Goal: Task Accomplishment & Management: Use online tool/utility

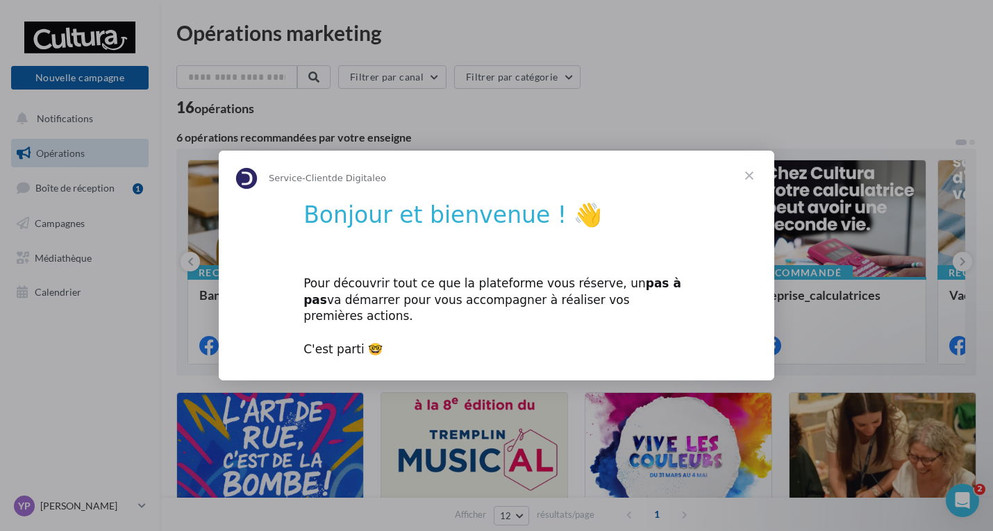
click at [756, 180] on span "Fermer" at bounding box center [749, 176] width 50 height 50
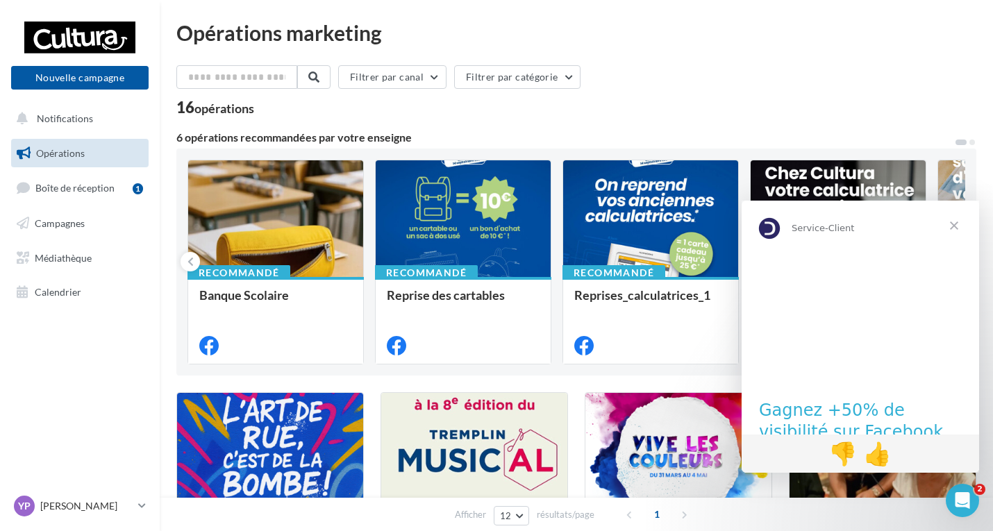
click at [28, 239] on ul "Opérations Boîte de réception 1 Campagnes Médiathèque Calendrier" at bounding box center [80, 222] width 149 height 179
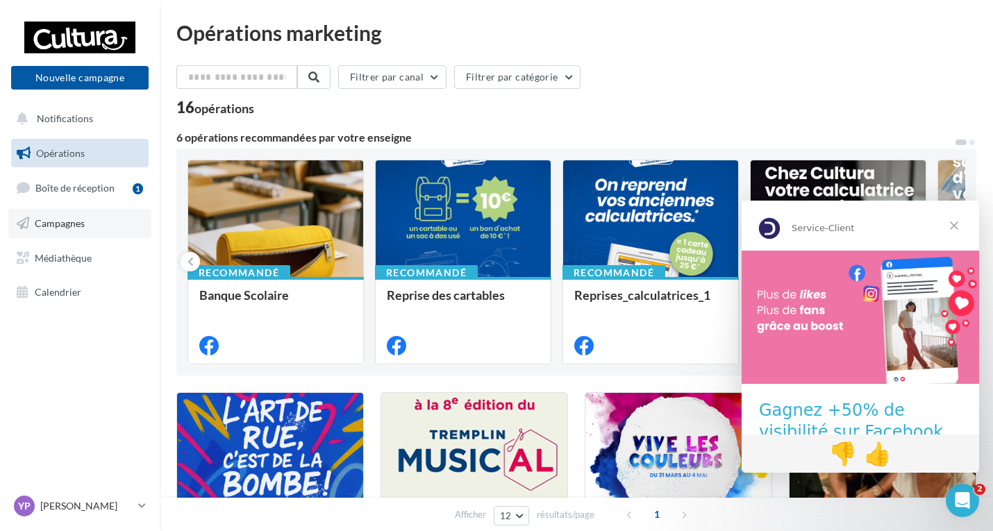
click at [50, 231] on link "Campagnes" at bounding box center [79, 223] width 143 height 29
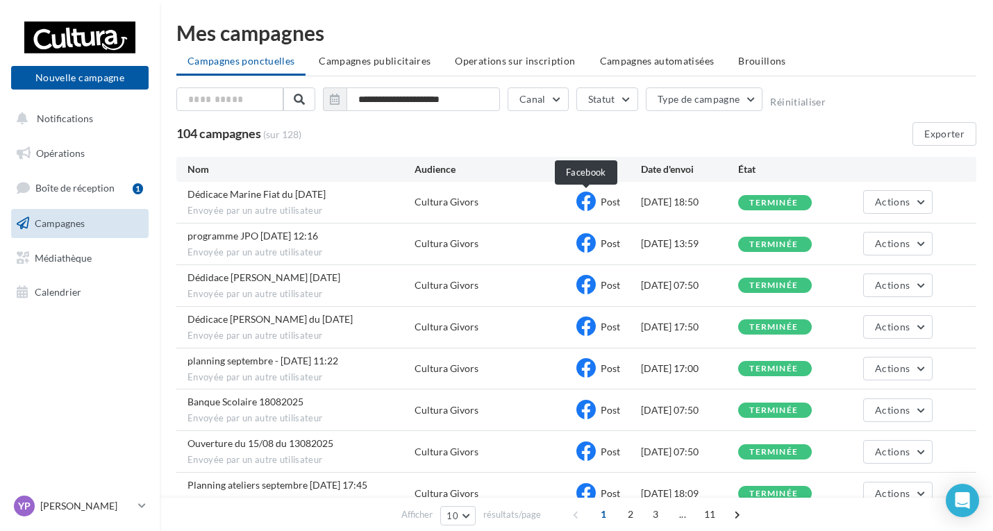
click at [587, 197] on icon at bounding box center [585, 201] width 19 height 19
click at [885, 128] on div "104 campagnes (sur 128) Exporter" at bounding box center [576, 134] width 800 height 24
click at [94, 69] on button "Nouvelle campagne" at bounding box center [79, 78] width 137 height 24
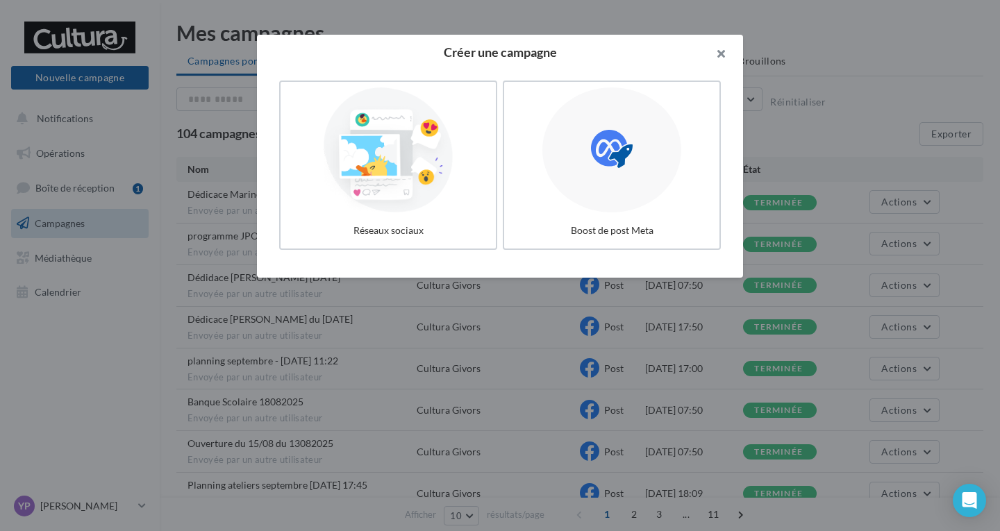
click at [720, 52] on button "button" at bounding box center [715, 56] width 56 height 42
